Goal: Task Accomplishment & Management: Manage account settings

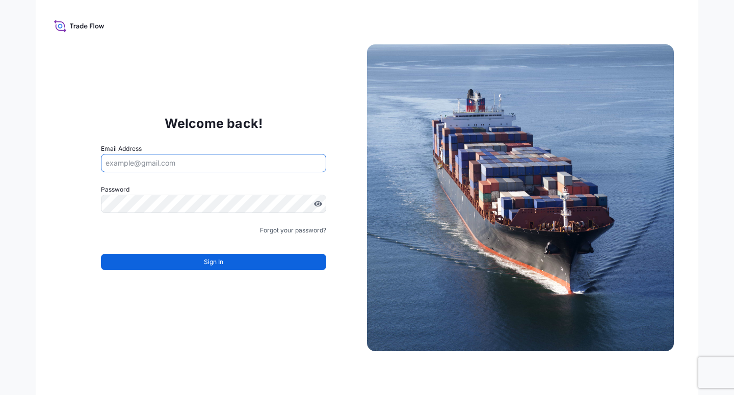
click at [144, 161] on input "Email Address" at bounding box center [213, 163] width 225 height 18
paste input "[EMAIL_ADDRESS][DOMAIN_NAME]"
type input "[EMAIL_ADDRESS][DOMAIN_NAME]"
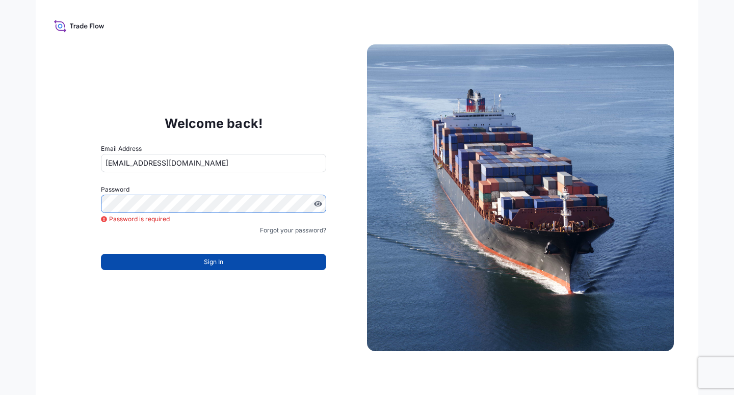
click at [215, 262] on span "Sign In" at bounding box center [213, 262] width 19 height 10
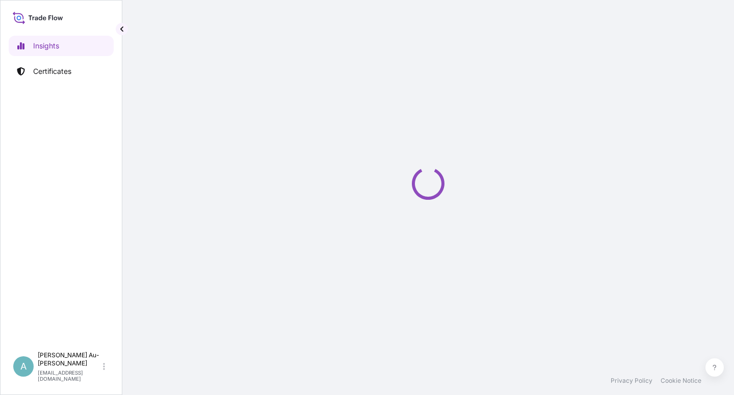
select select "2025"
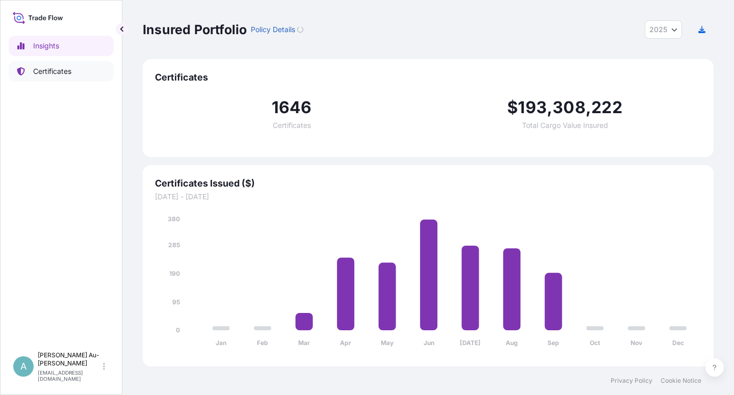
click at [49, 73] on p "Certificates" at bounding box center [52, 71] width 38 height 10
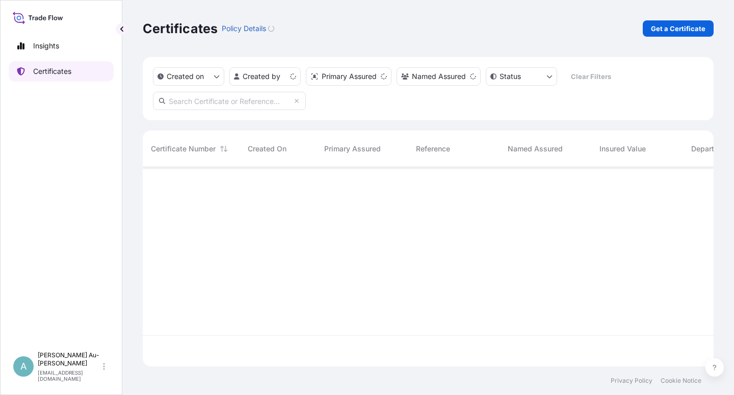
scroll to position [196, 562]
click at [648, 4] on div "Certificates Policy Details Get a Certificate" at bounding box center [428, 28] width 571 height 57
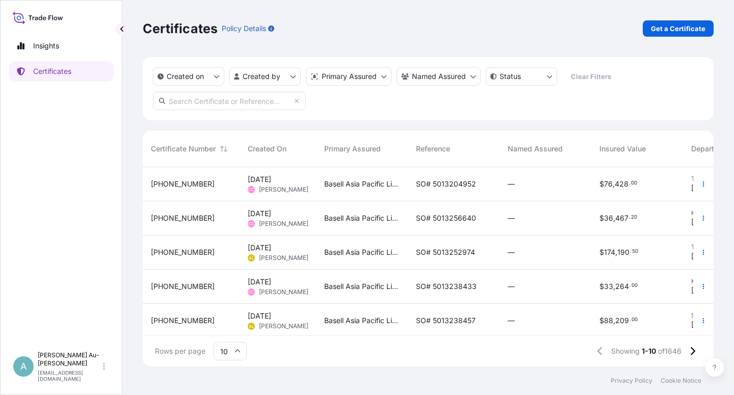
click at [201, 103] on input "text" at bounding box center [229, 101] width 153 height 18
type input "1718-2"
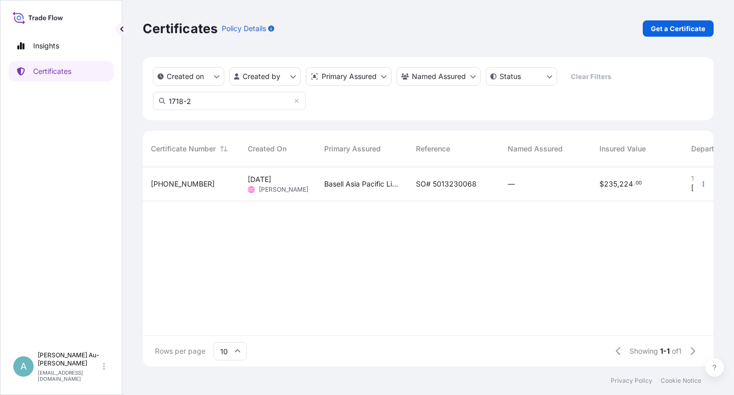
click at [437, 188] on span "SO# 5013230068" at bounding box center [446, 184] width 61 height 10
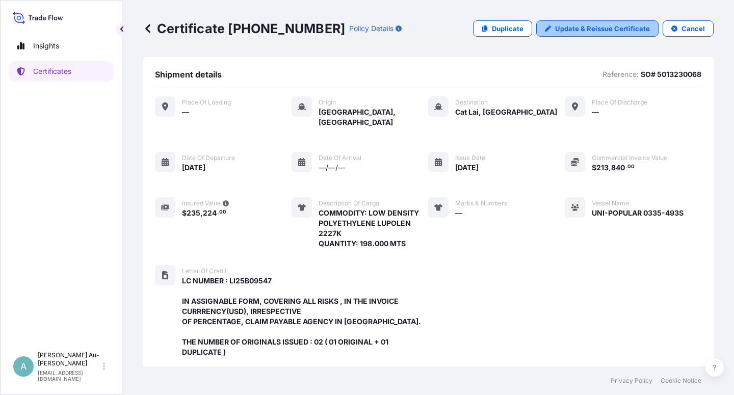
click at [601, 27] on p "Update & Reissue Certificate" at bounding box center [602, 28] width 95 height 10
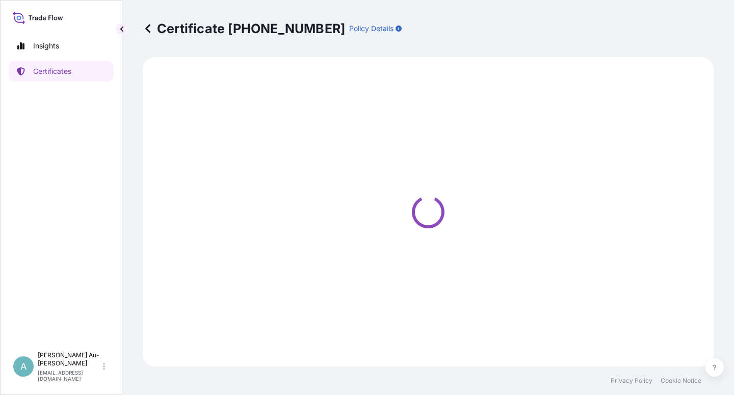
select select "Sea"
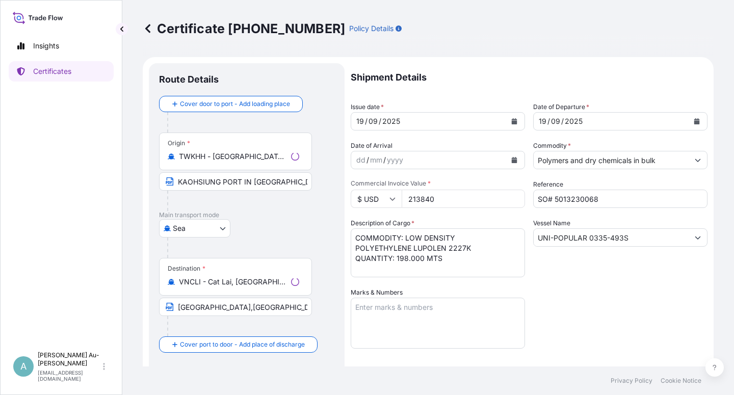
select select "32034"
click at [513, 125] on button "Calendar" at bounding box center [514, 121] width 16 height 16
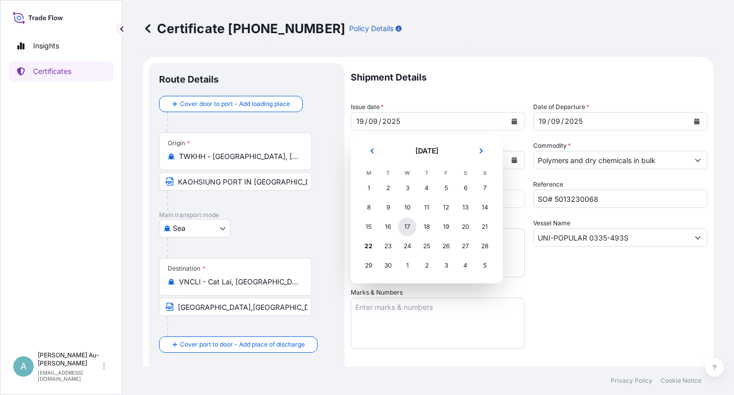
click at [408, 233] on div "17" at bounding box center [407, 227] width 18 height 18
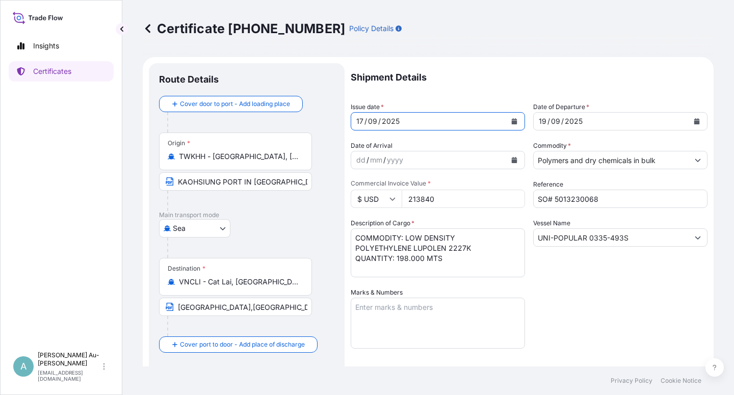
click at [689, 121] on button "Calendar" at bounding box center [697, 121] width 16 height 16
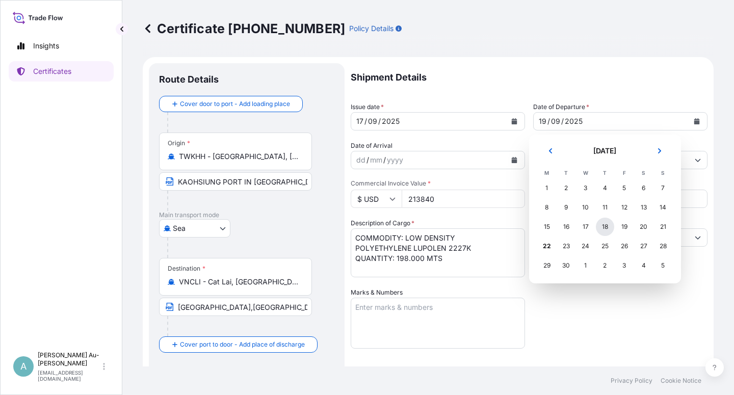
click at [606, 231] on div "18" at bounding box center [605, 227] width 18 height 18
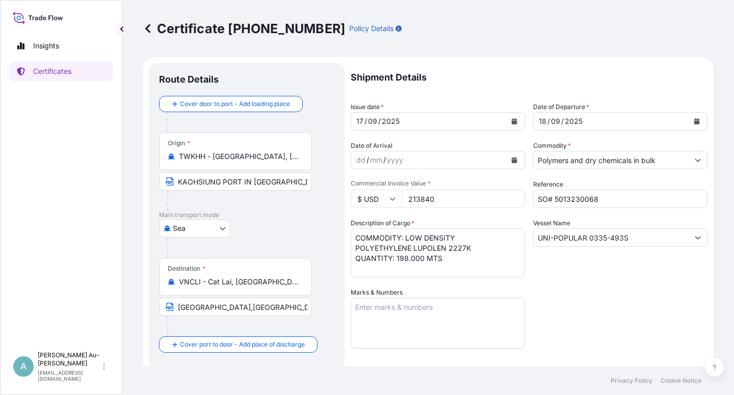
drag, startPoint x: 612, startPoint y: 315, endPoint x: 620, endPoint y: 308, distance: 10.8
click at [618, 310] on div "Shipment Details Issue date * [DATE] Date of Departure * [DATE] Date of Arrival…" at bounding box center [529, 325] width 357 height 525
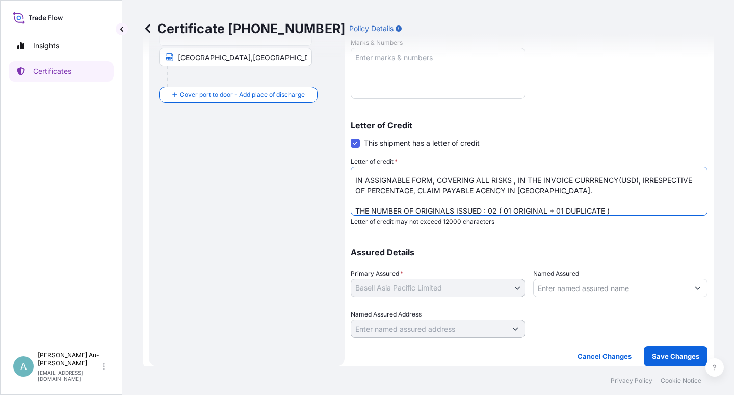
scroll to position [17, 0]
drag, startPoint x: 418, startPoint y: 199, endPoint x: 428, endPoint y: 220, distance: 23.3
click at [419, 201] on textarea "LC NUMBER : LI25B09547 IN ASSIGNABLE FORM, COVERING ALL RISKS , IN THE INVOICE …" at bounding box center [529, 191] width 357 height 49
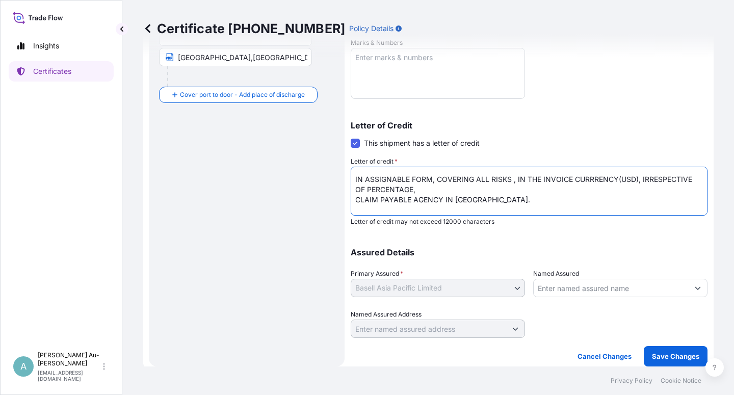
click at [491, 203] on textarea "LC NUMBER : LI25B09547 IN ASSIGNABLE FORM, COVERING ALL RISKS , IN THE INVOICE …" at bounding box center [529, 191] width 357 height 49
type textarea "LC NUMBER : LI25B09547 IN ASSIGNABLE FORM, COVERING ALL RISKS , IN THE INVOICE …"
click at [662, 356] on p "Save Changes" at bounding box center [675, 356] width 47 height 10
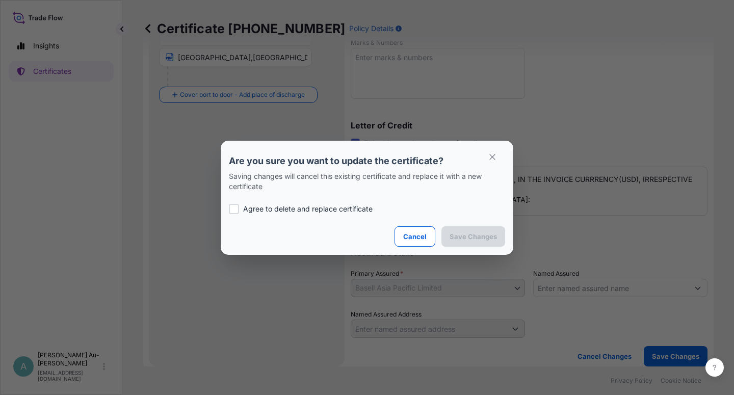
click at [235, 207] on div at bounding box center [234, 209] width 10 height 10
checkbox input "true"
click at [467, 234] on p "Save Changes" at bounding box center [473, 236] width 47 height 10
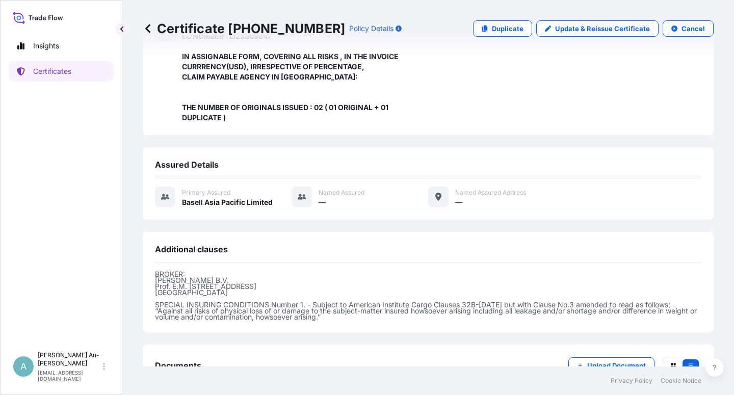
scroll to position [313, 0]
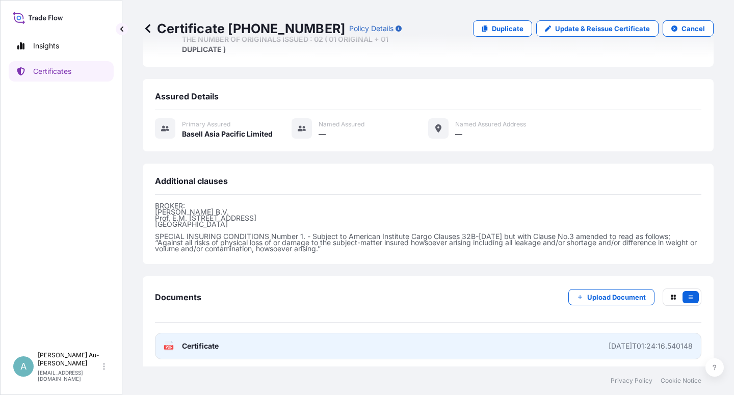
click at [210, 344] on span "Certificate" at bounding box center [200, 346] width 37 height 10
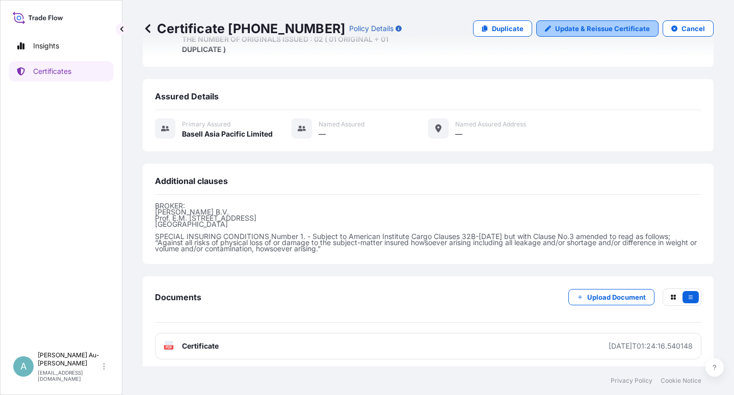
click at [602, 28] on p "Update & Reissue Certificate" at bounding box center [602, 28] width 95 height 10
select select "Sea"
select select "32034"
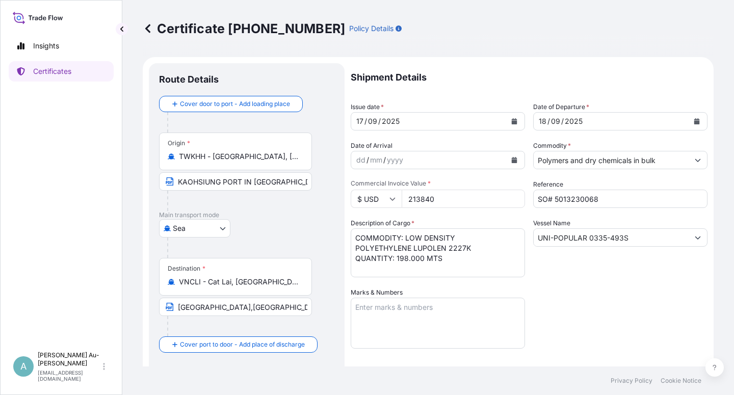
click at [507, 124] on button "Calendar" at bounding box center [514, 121] width 16 height 16
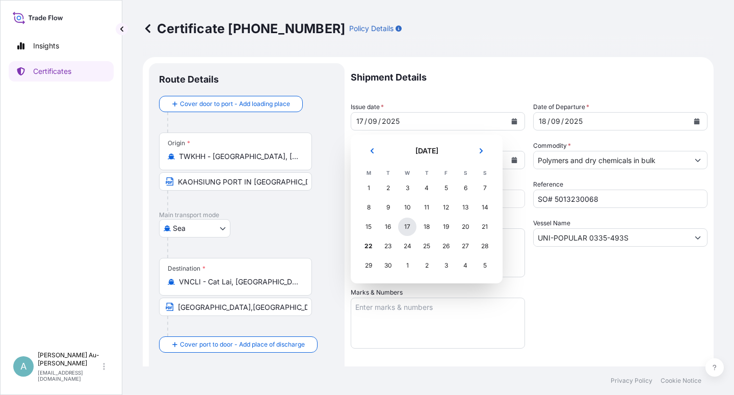
click at [408, 227] on div "17" at bounding box center [407, 227] width 18 height 18
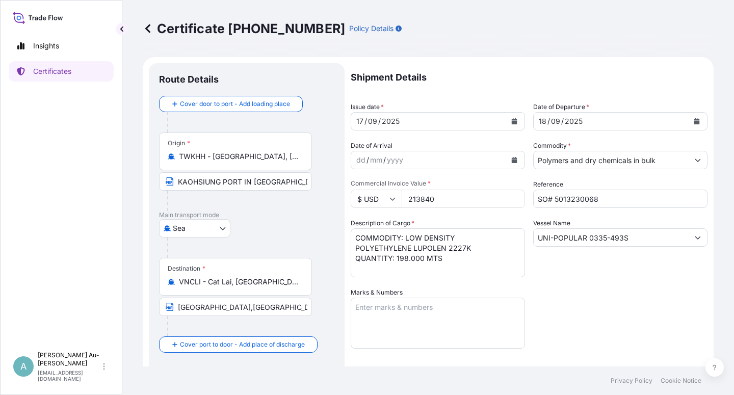
click at [591, 307] on div "Shipment Details Issue date * [DATE] Date of Departure * [DATE] Date of Arrival…" at bounding box center [529, 325] width 357 height 525
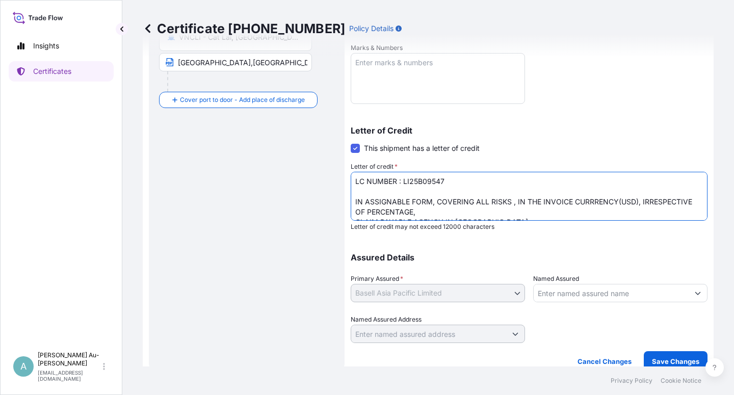
scroll to position [26, 0]
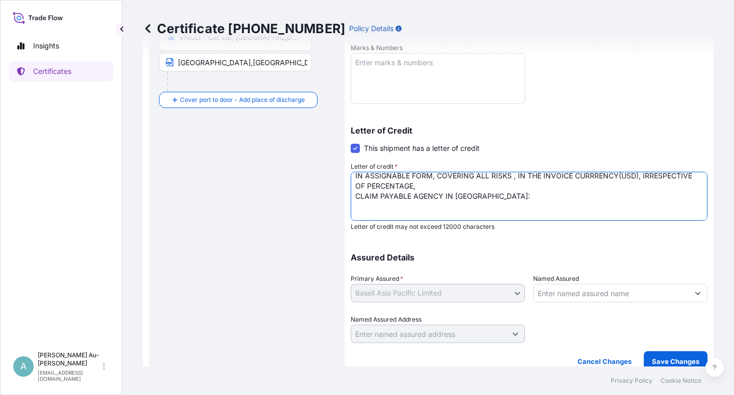
click at [504, 195] on textarea "LC NUMBER : LI25B09547 IN ASSIGNABLE FORM, COVERING ALL RISKS , IN THE INVOICE …" at bounding box center [529, 196] width 357 height 49
paste textarea "Baoviet Insurance [STREET_ADDRESS][PERSON_NAME][PERSON_NAME][PERSON_NAME][PERSO…"
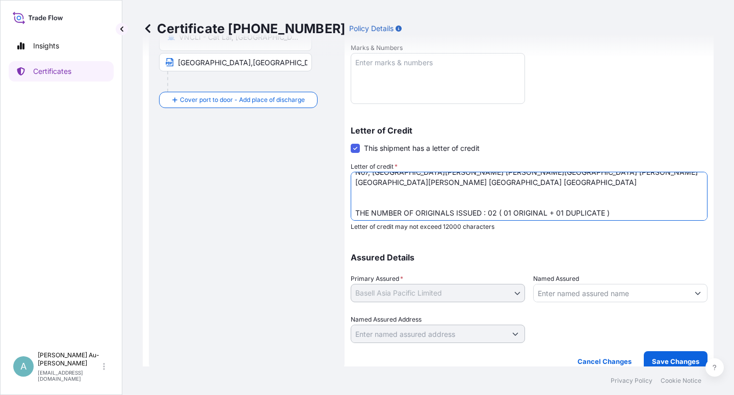
scroll to position [250, 0]
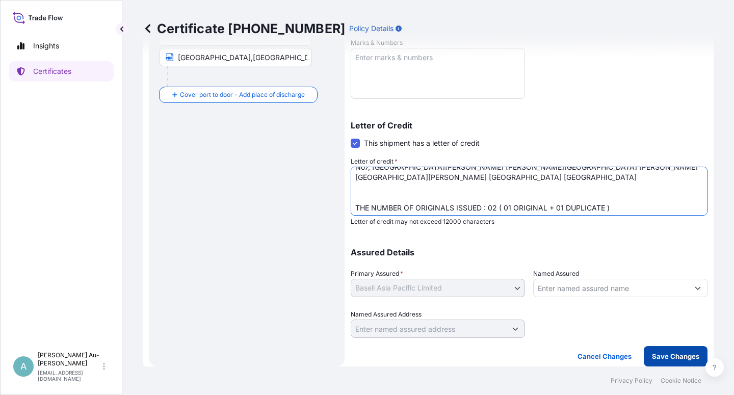
type textarea "LC NUMBER : LI25B09547 IN ASSIGNABLE FORM, COVERING ALL RISKS , IN THE INVOICE …"
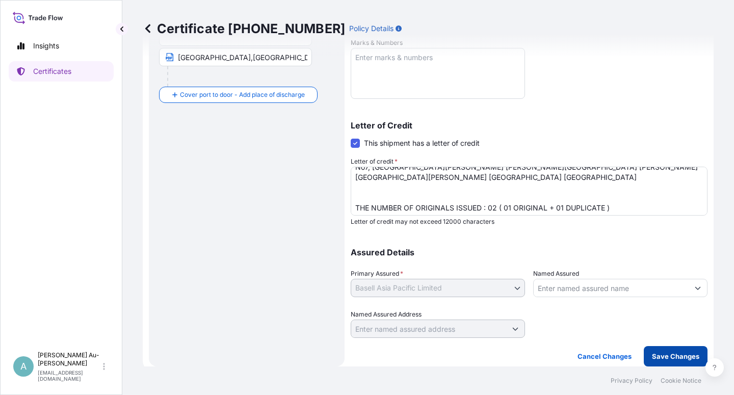
click at [666, 357] on p "Save Changes" at bounding box center [675, 356] width 47 height 10
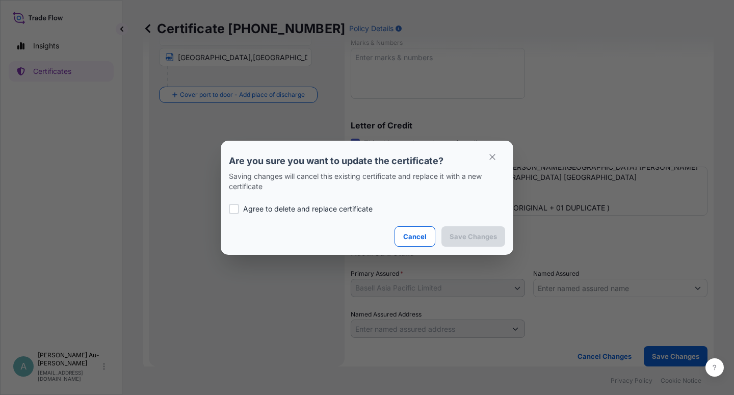
click at [236, 205] on div at bounding box center [234, 209] width 10 height 10
checkbox input "true"
click at [475, 238] on p "Save Changes" at bounding box center [473, 236] width 47 height 10
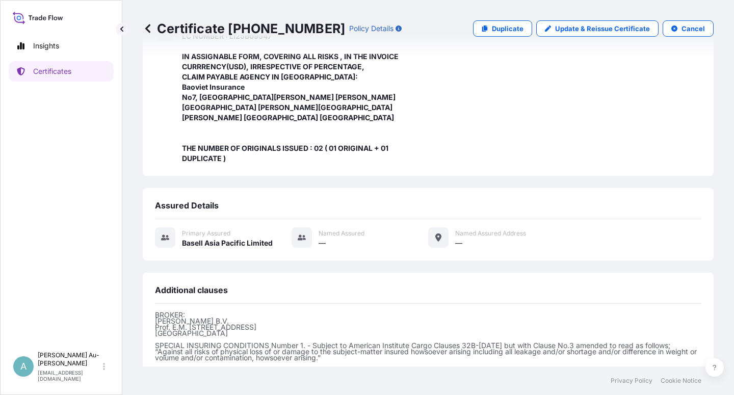
scroll to position [344, 0]
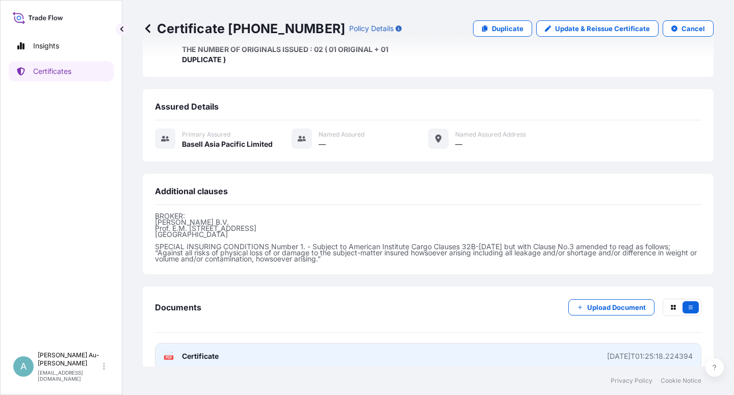
click at [263, 345] on link "PDF Certificate [DATE]T01:25:18.224394" at bounding box center [428, 356] width 547 height 27
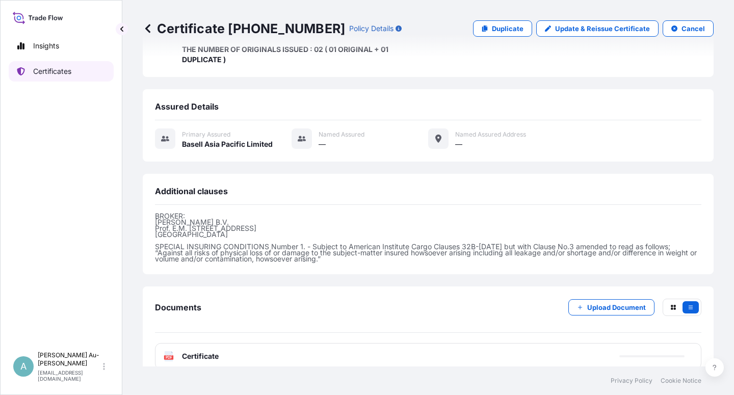
click at [54, 70] on p "Certificates" at bounding box center [52, 71] width 38 height 10
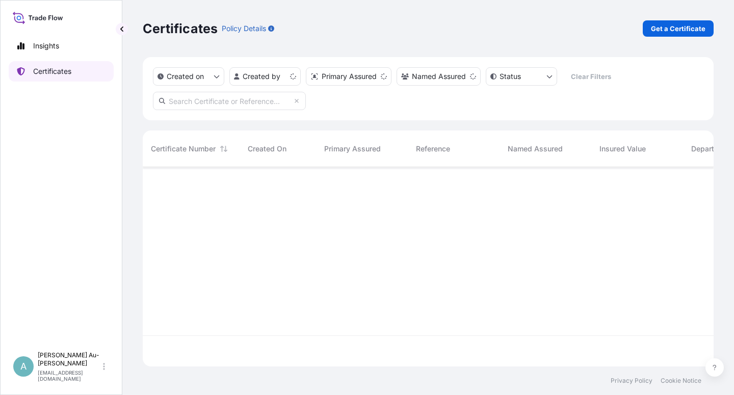
scroll to position [196, 562]
click at [195, 97] on input "text" at bounding box center [229, 101] width 153 height 18
type input "1712-2"
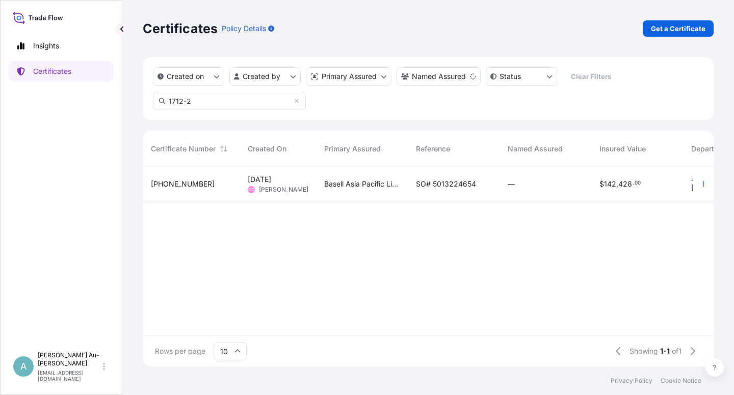
click at [440, 185] on span "SO# 5013224654" at bounding box center [446, 184] width 60 height 10
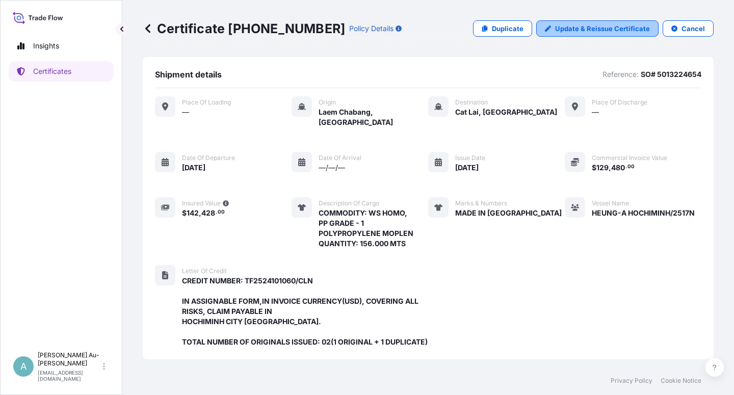
click at [580, 29] on p "Update & Reissue Certificate" at bounding box center [602, 28] width 95 height 10
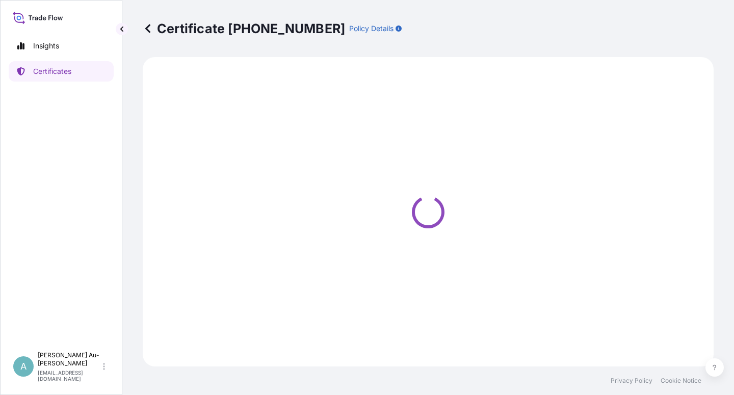
select select "Sea"
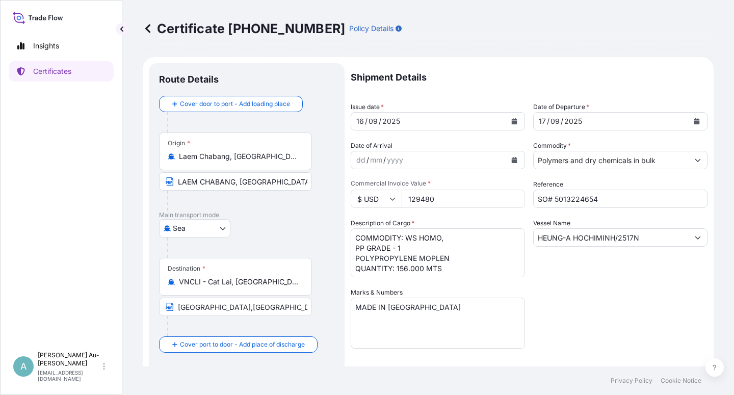
select select "32034"
click at [511, 120] on icon "Calendar" at bounding box center [514, 121] width 6 height 6
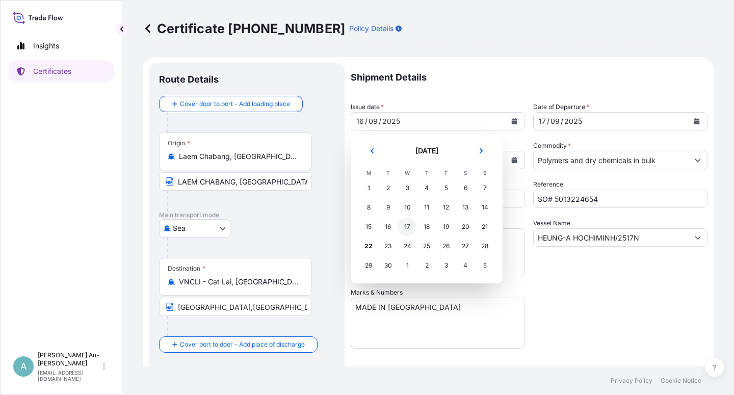
click at [408, 229] on div "17" at bounding box center [407, 227] width 18 height 18
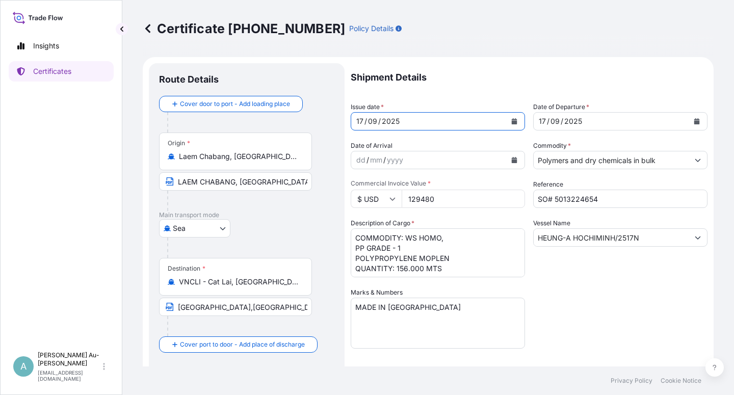
click at [694, 121] on icon "Calendar" at bounding box center [697, 121] width 6 height 6
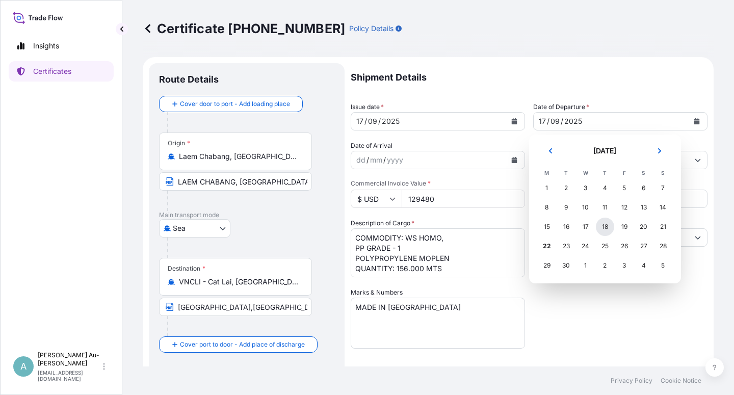
click at [606, 233] on div "18" at bounding box center [605, 227] width 18 height 18
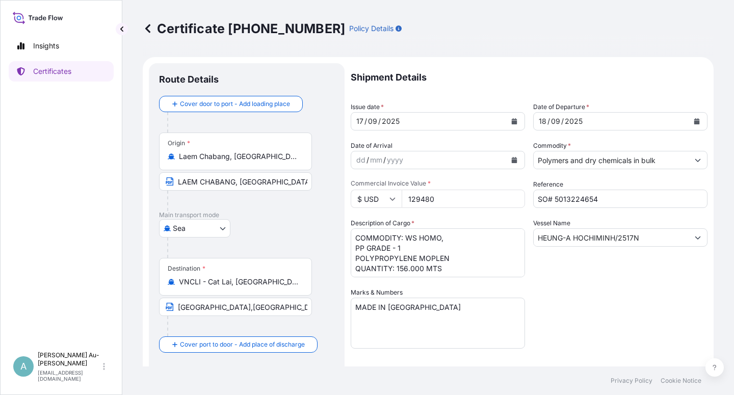
click at [611, 328] on div "Shipment Details Issue date * [DATE] Date of Departure * [DATE] Date of Arrival…" at bounding box center [529, 325] width 357 height 525
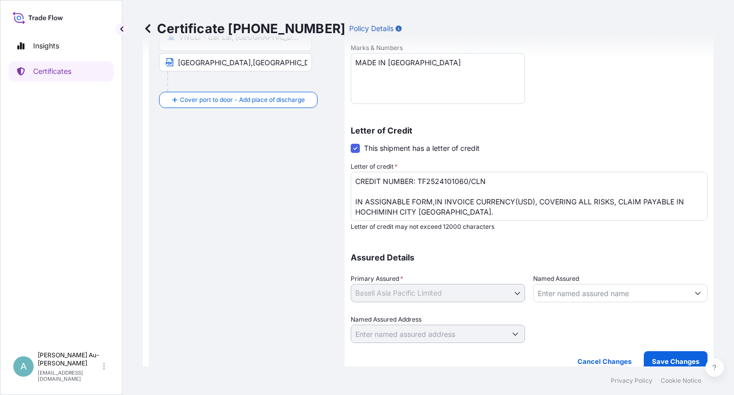
scroll to position [250, 0]
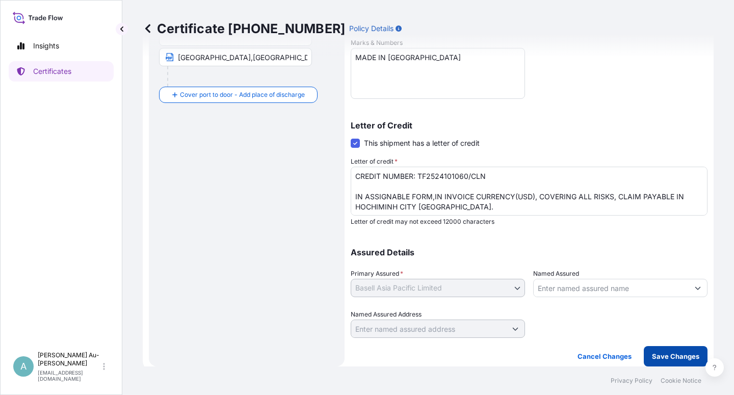
click at [667, 361] on button "Save Changes" at bounding box center [676, 356] width 64 height 20
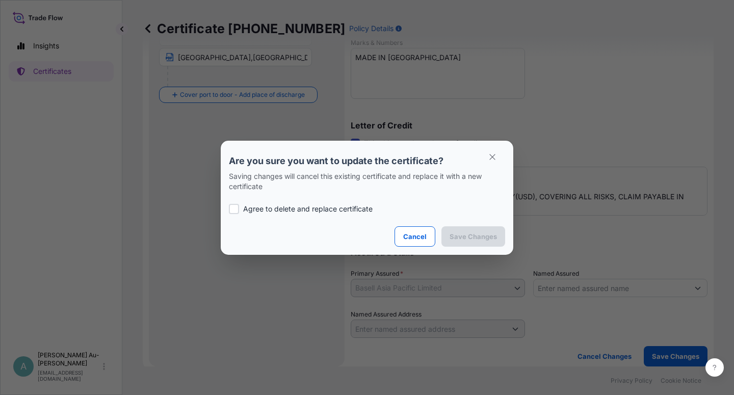
click at [257, 209] on p "Agree to delete and replace certificate" at bounding box center [307, 209] width 129 height 10
checkbox input "true"
click at [464, 236] on p "Save Changes" at bounding box center [473, 236] width 47 height 10
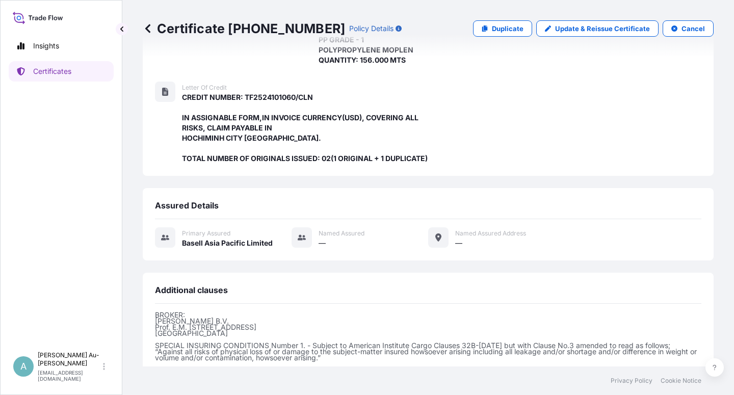
scroll to position [303, 0]
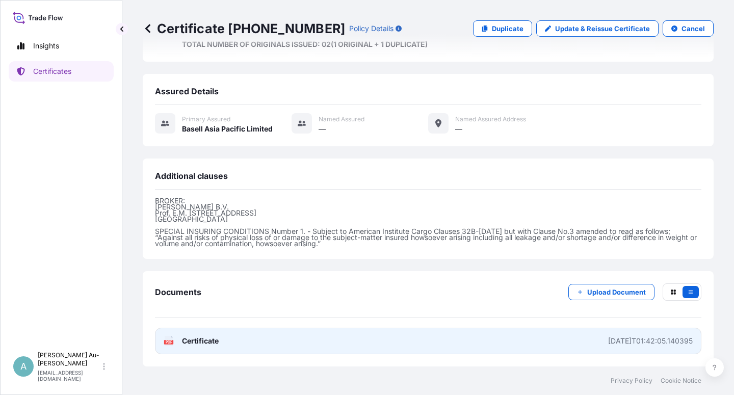
click at [241, 346] on link "PDF Certificate [DATE]T01:42:05.140395" at bounding box center [428, 341] width 547 height 27
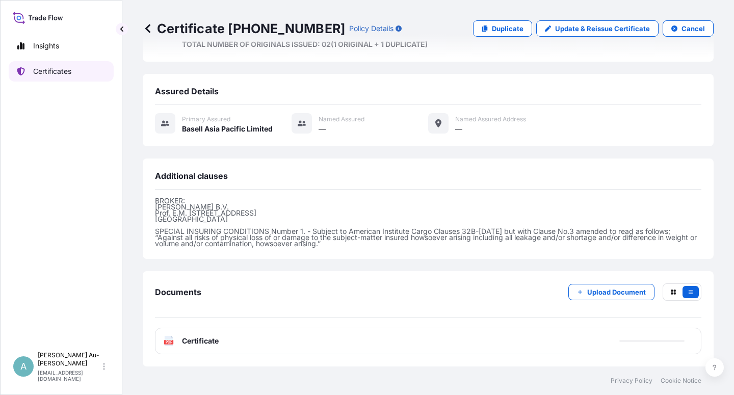
click at [81, 73] on link "Certificates" at bounding box center [61, 71] width 105 height 20
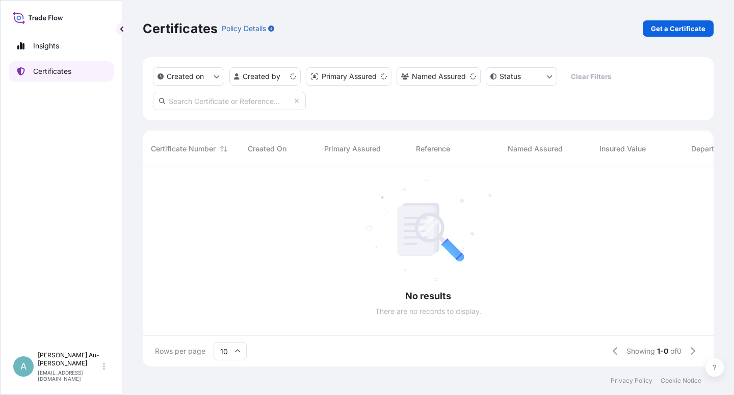
scroll to position [196, 562]
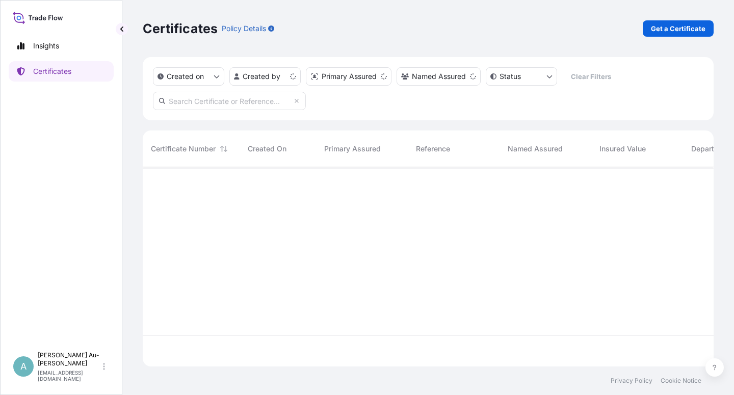
click at [236, 101] on input "text" at bounding box center [229, 101] width 153 height 18
type input "5013141033-1"
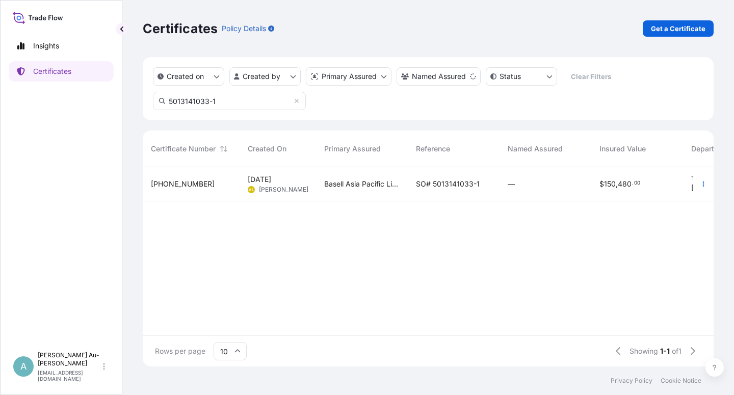
drag, startPoint x: 490, startPoint y: 176, endPoint x: 478, endPoint y: 185, distance: 15.3
click at [478, 185] on div "SO# 5013141033-1" at bounding box center [454, 184] width 92 height 34
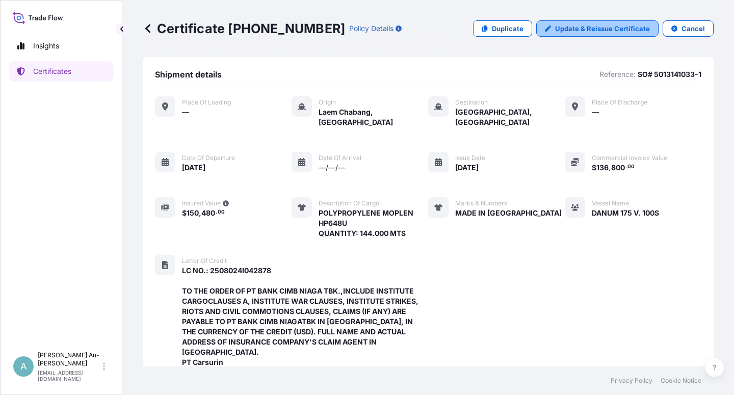
click at [584, 29] on p "Update & Reissue Certificate" at bounding box center [602, 28] width 95 height 10
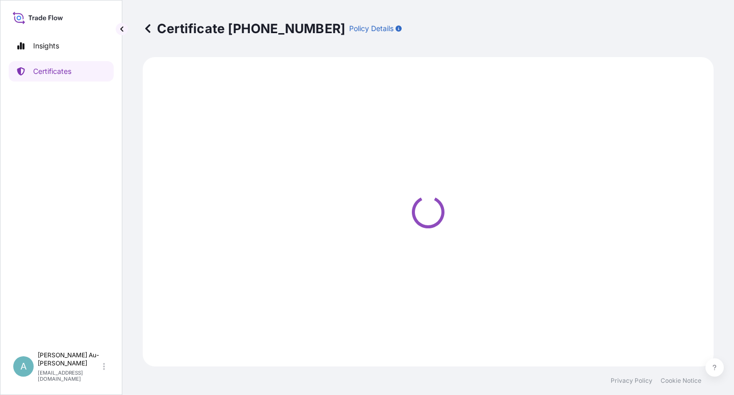
select select "Sea"
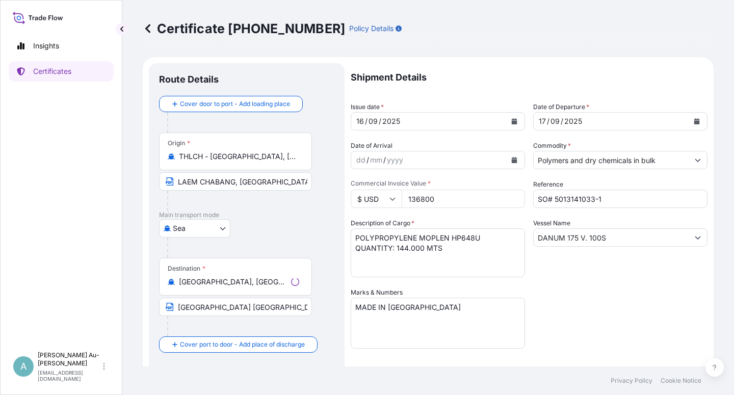
select select "32034"
click at [512, 123] on icon "Calendar" at bounding box center [515, 121] width 6 height 6
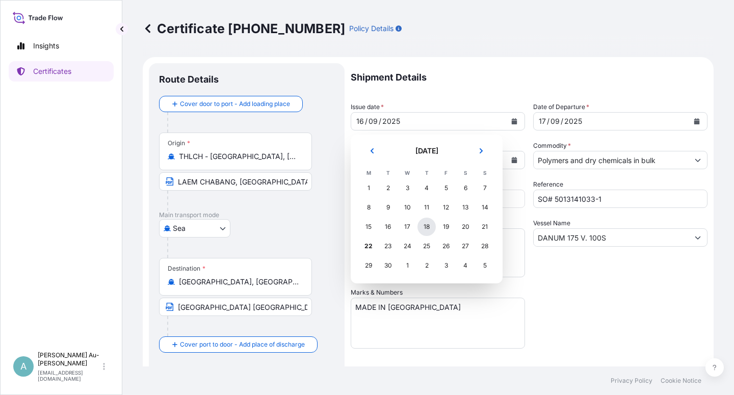
click at [433, 228] on div "18" at bounding box center [427, 227] width 18 height 18
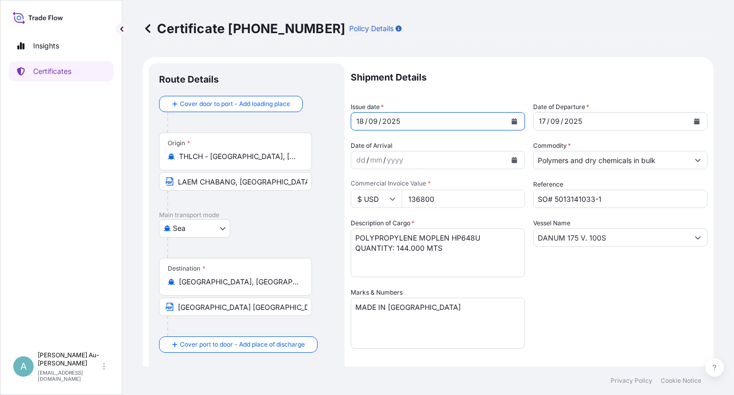
click at [694, 122] on icon "Calendar" at bounding box center [697, 121] width 6 height 6
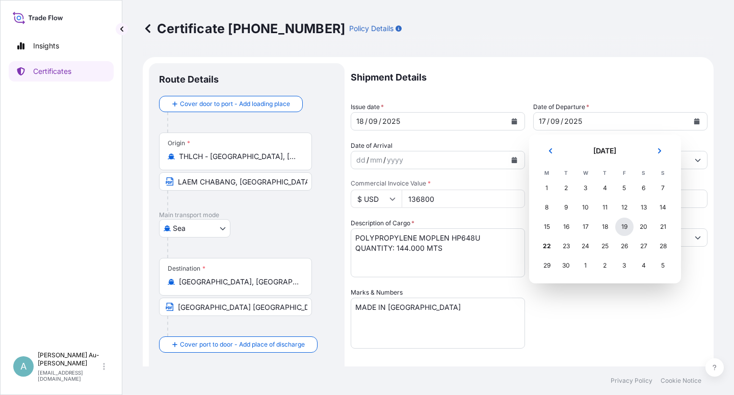
click at [620, 228] on div "19" at bounding box center [624, 227] width 18 height 18
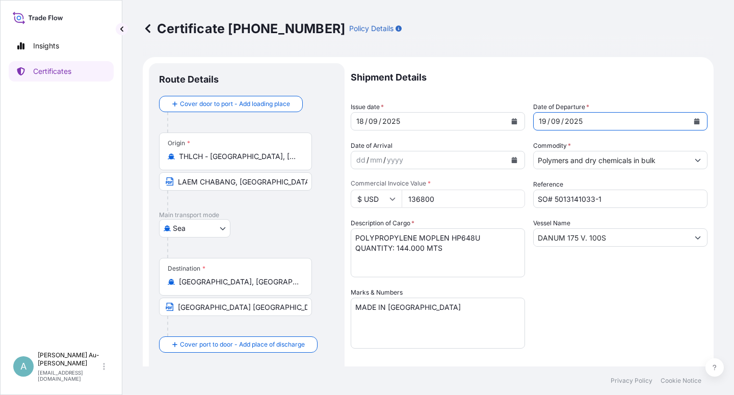
drag, startPoint x: 628, startPoint y: 296, endPoint x: 640, endPoint y: 296, distance: 12.7
click at [639, 296] on div "Shipment Details Issue date * [DATE] Date of Departure * [DATE] Date of Arrival…" at bounding box center [529, 325] width 357 height 525
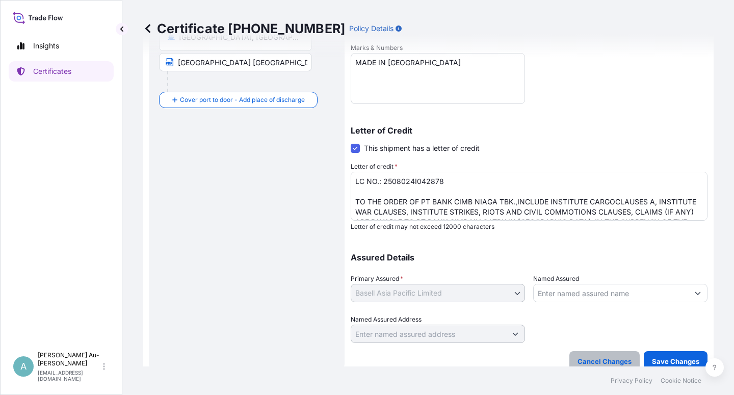
scroll to position [250, 0]
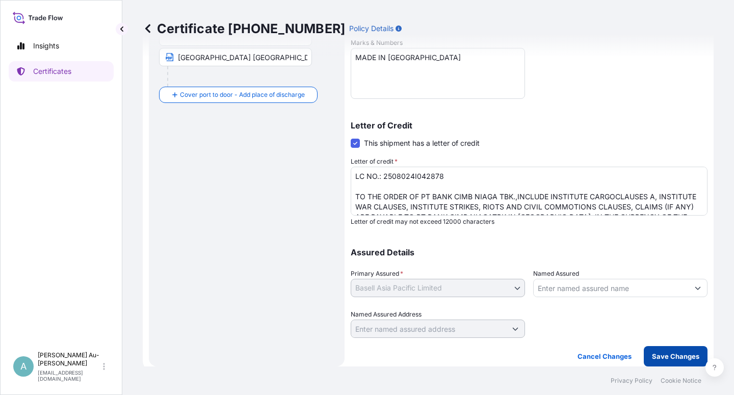
click at [668, 359] on p "Save Changes" at bounding box center [675, 356] width 47 height 10
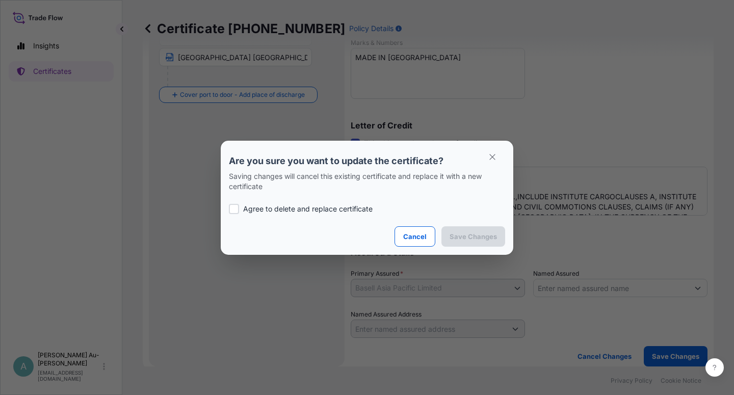
click at [248, 204] on p "Agree to delete and replace certificate" at bounding box center [307, 209] width 129 height 10
checkbox input "true"
click at [451, 237] on p "Save Changes" at bounding box center [473, 236] width 47 height 10
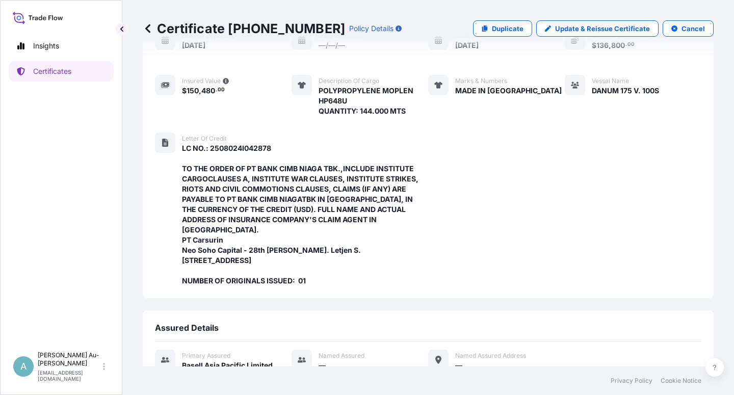
scroll to position [354, 0]
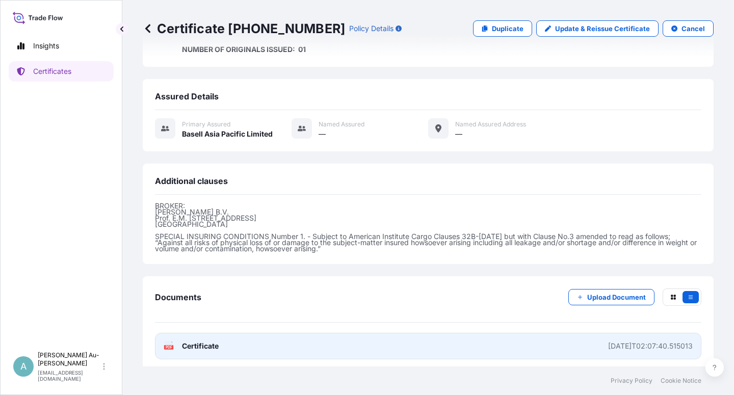
click at [220, 343] on link "PDF Certificate [DATE]T02:07:40.515013" at bounding box center [428, 346] width 547 height 27
